Goal: Use online tool/utility: Utilize a website feature to perform a specific function

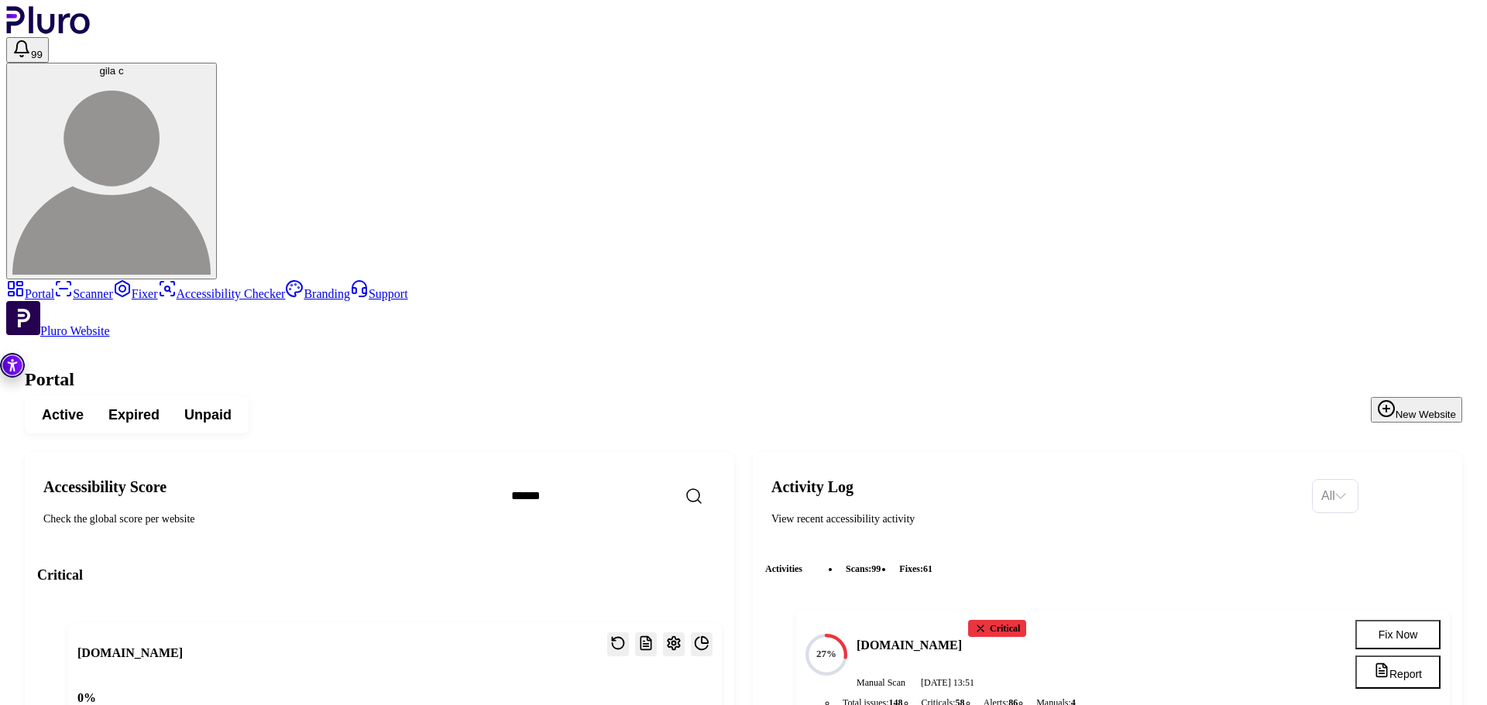
scroll to position [3066, 0]
click at [84, 287] on link "Scanner" at bounding box center [83, 293] width 59 height 13
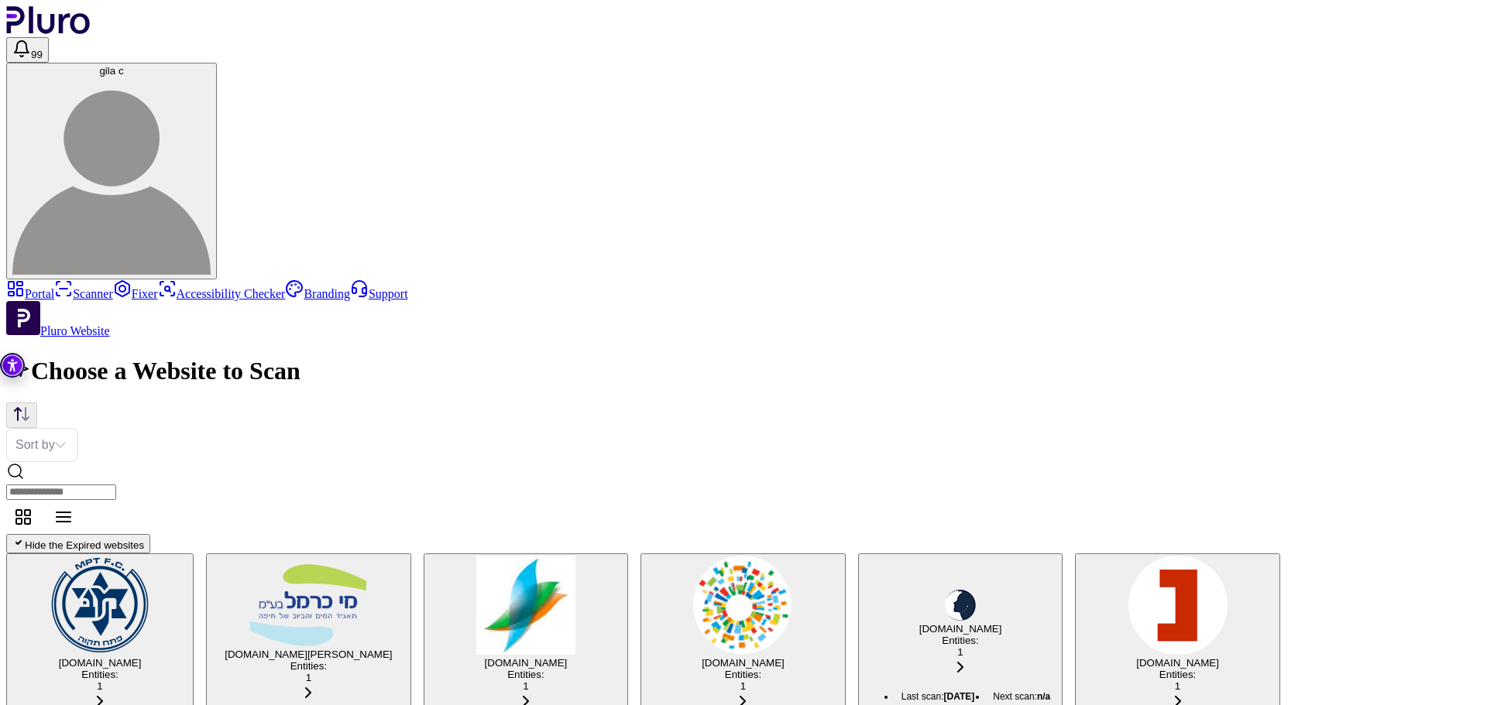
scroll to position [1308, 0]
